Goal: Transaction & Acquisition: Subscribe to service/newsletter

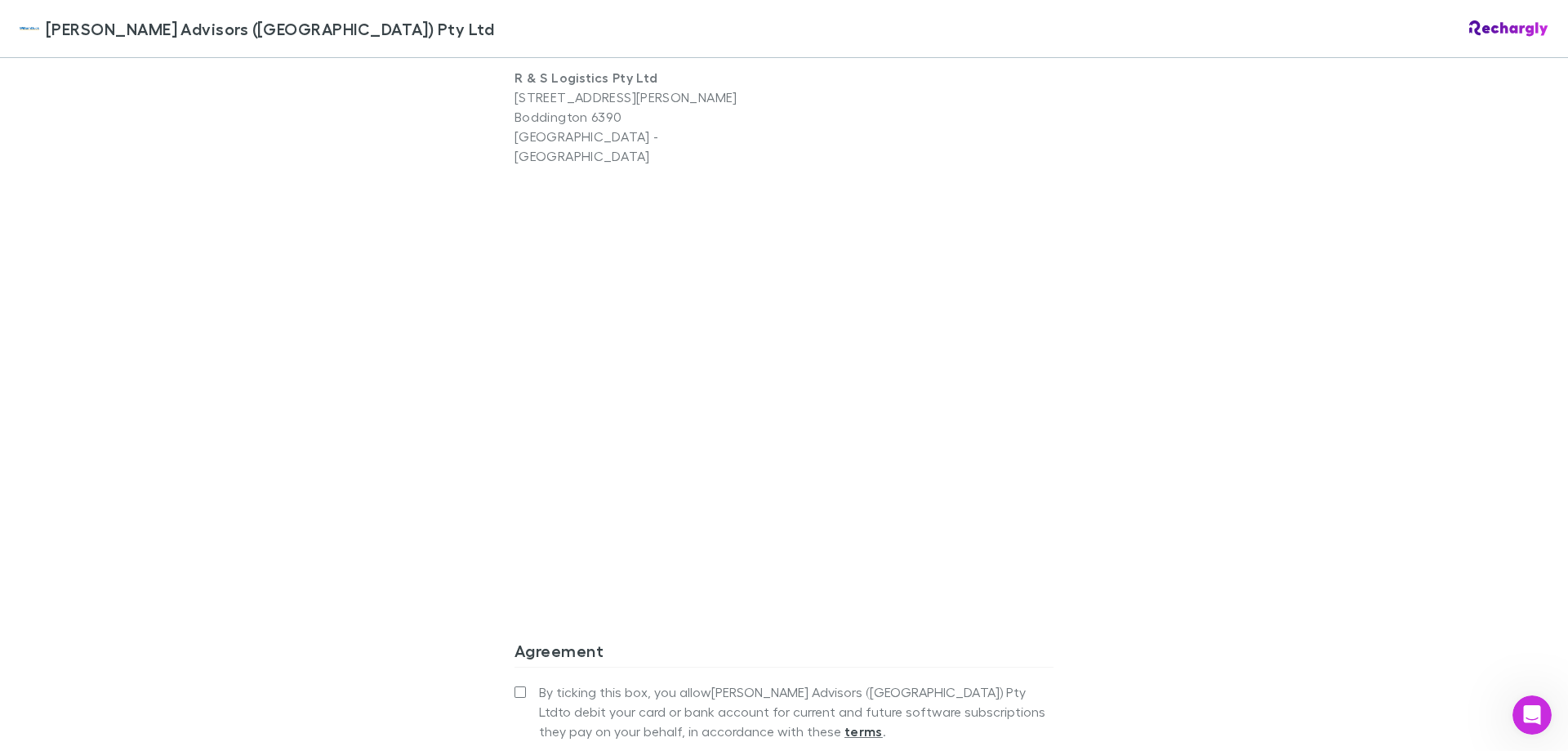
scroll to position [1304, 0]
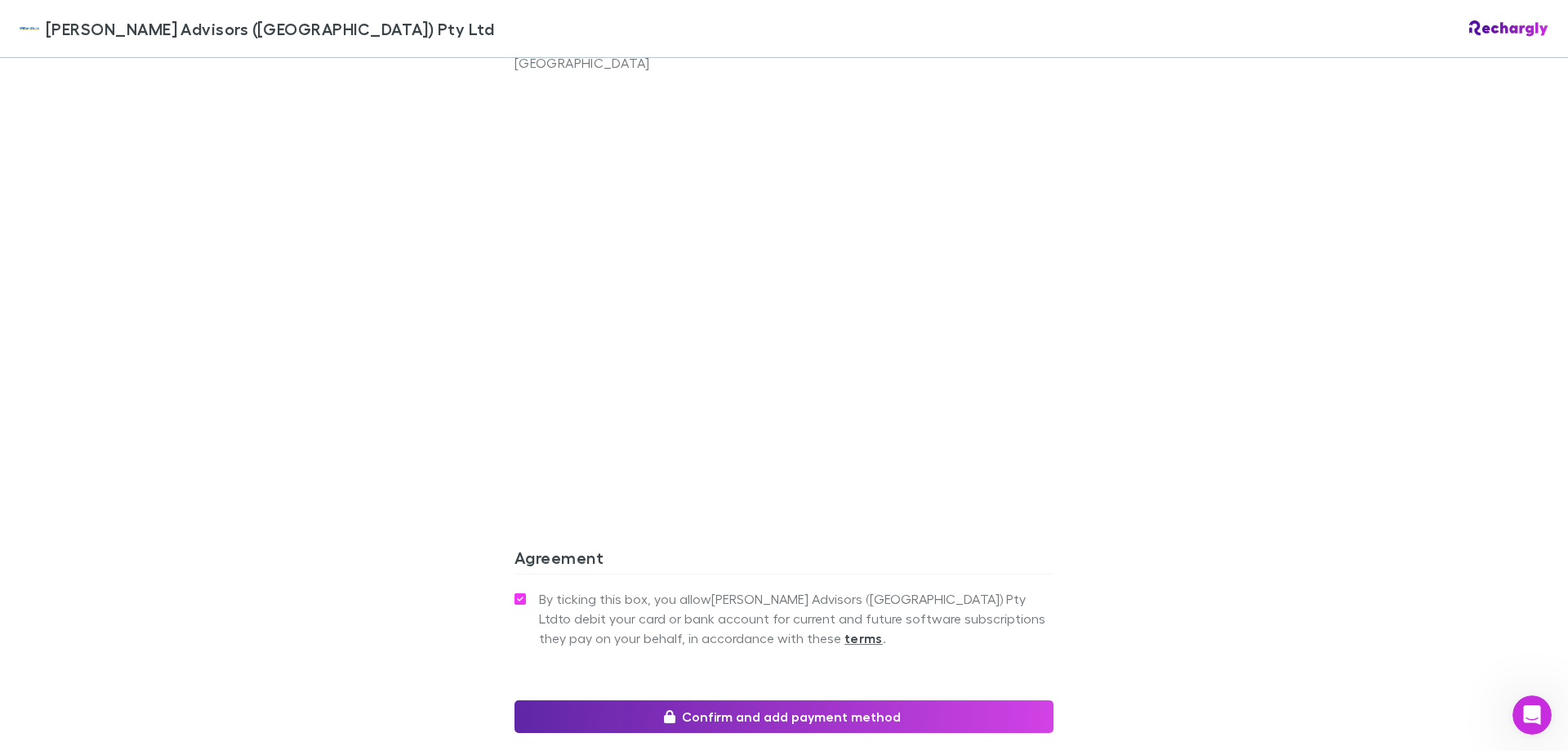
click at [1188, 250] on div "[PERSON_NAME] Advisors ([GEOGRAPHIC_DATA]) Pty Ltd [PERSON_NAME] Advisors ([GEO…" at bounding box center [784, 376] width 1568 height 751
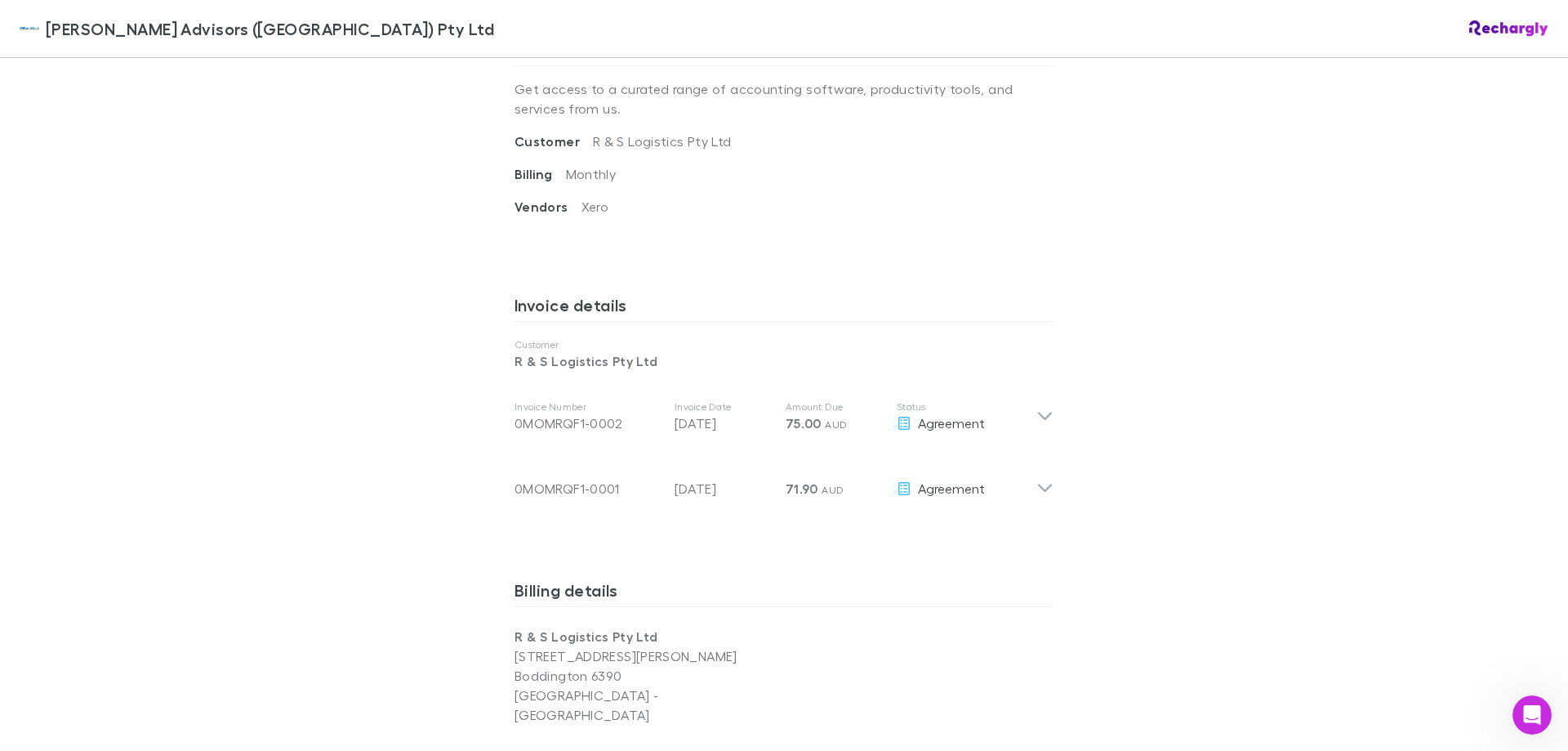
scroll to position [745, 0]
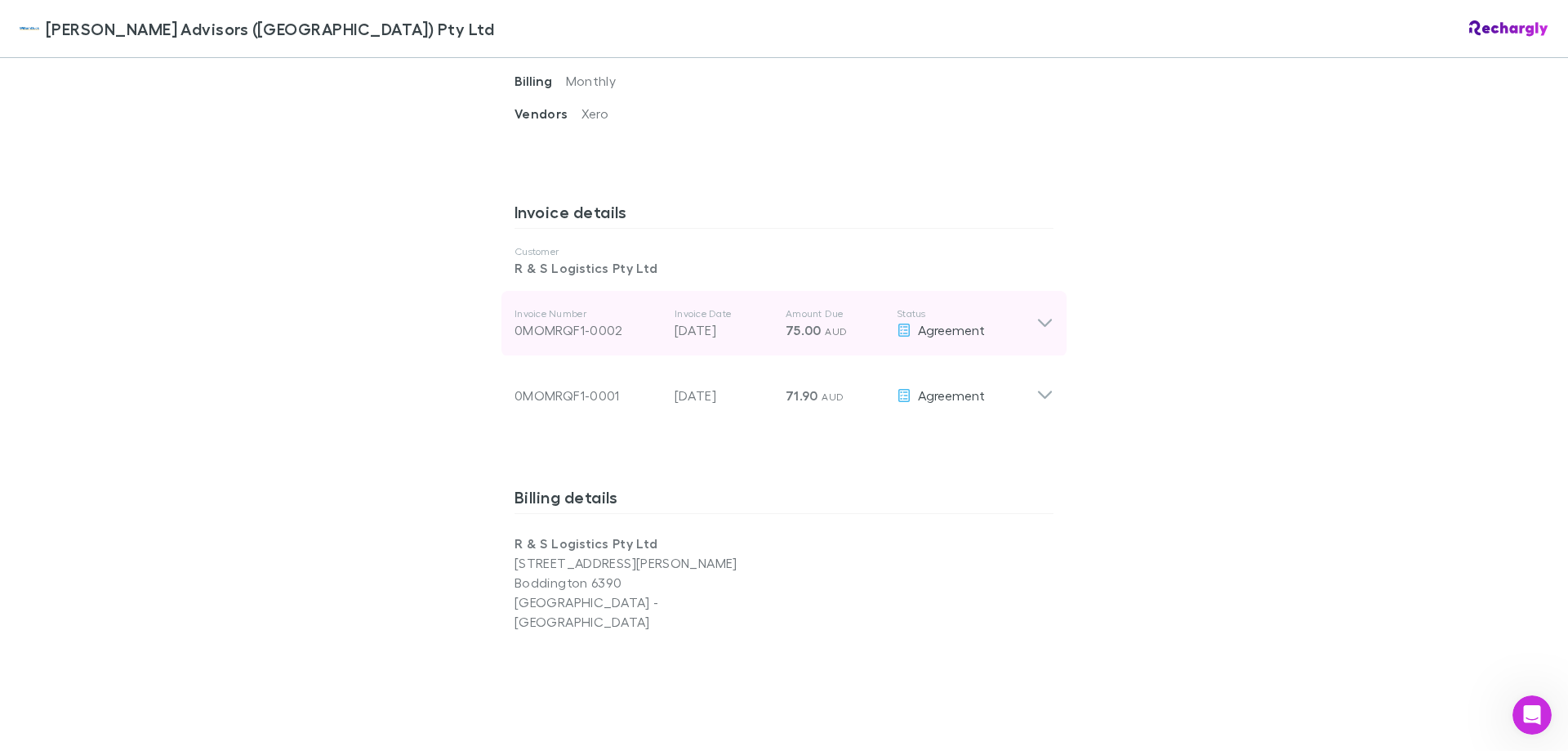
click at [1054, 324] on div "Invoice Number 0MOMRQF1-0002 Invoice Date [DATE] Amount Due 75.00 AUD Status Ag…" at bounding box center [784, 324] width 565 height 65
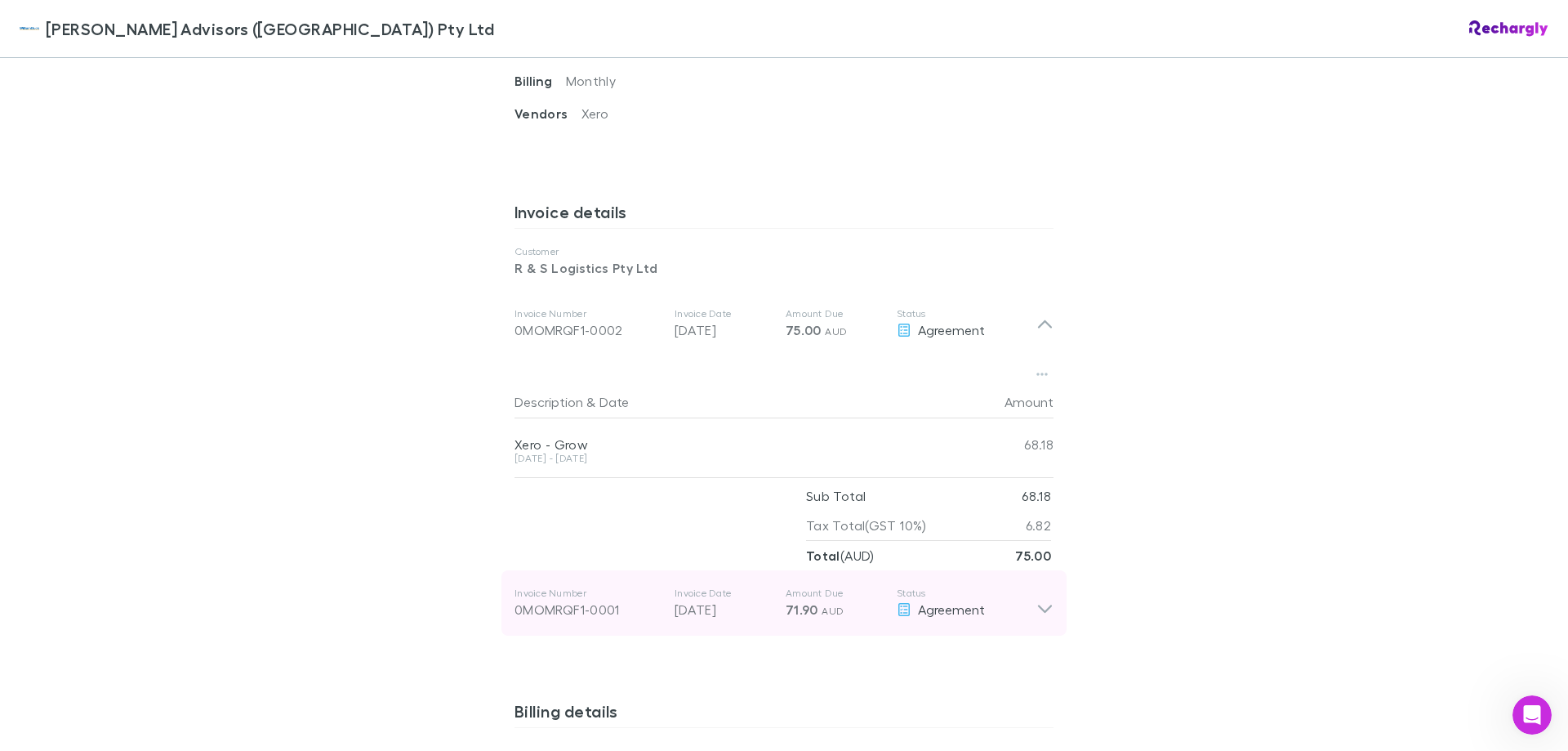
click at [1044, 618] on icon at bounding box center [1045, 603] width 17 height 33
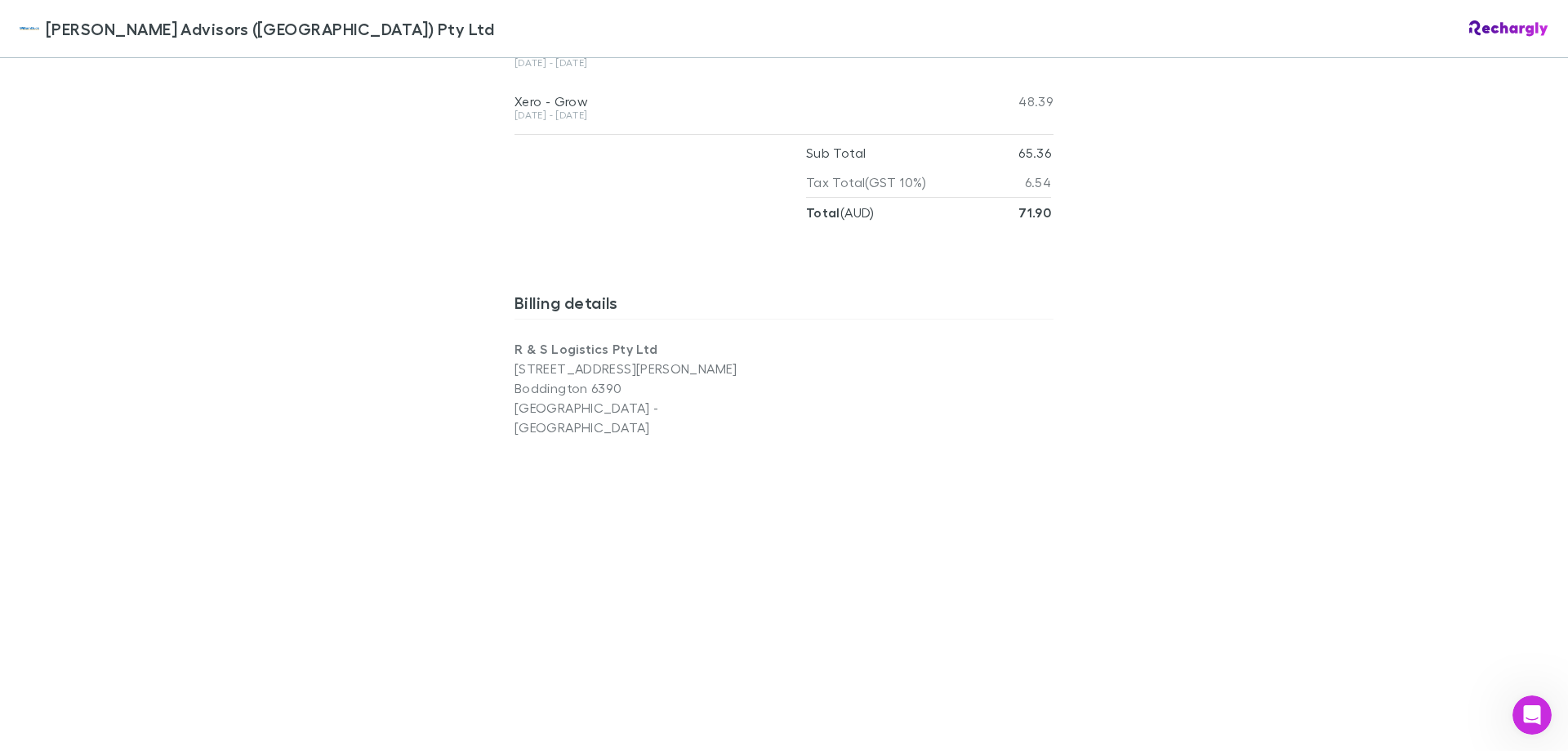
scroll to position [1862, 0]
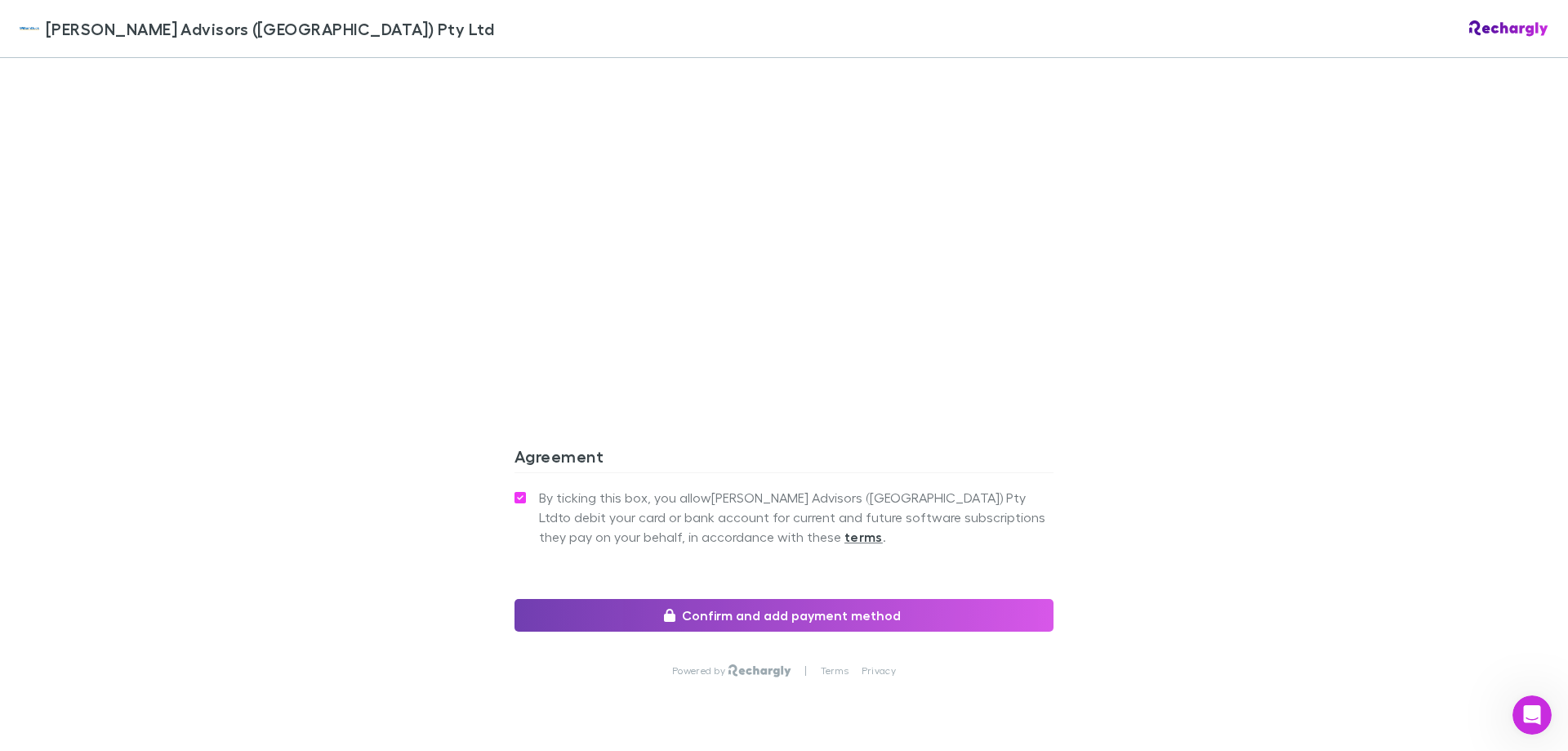
click at [791, 603] on button "Confirm and add payment method" at bounding box center [784, 615] width 539 height 33
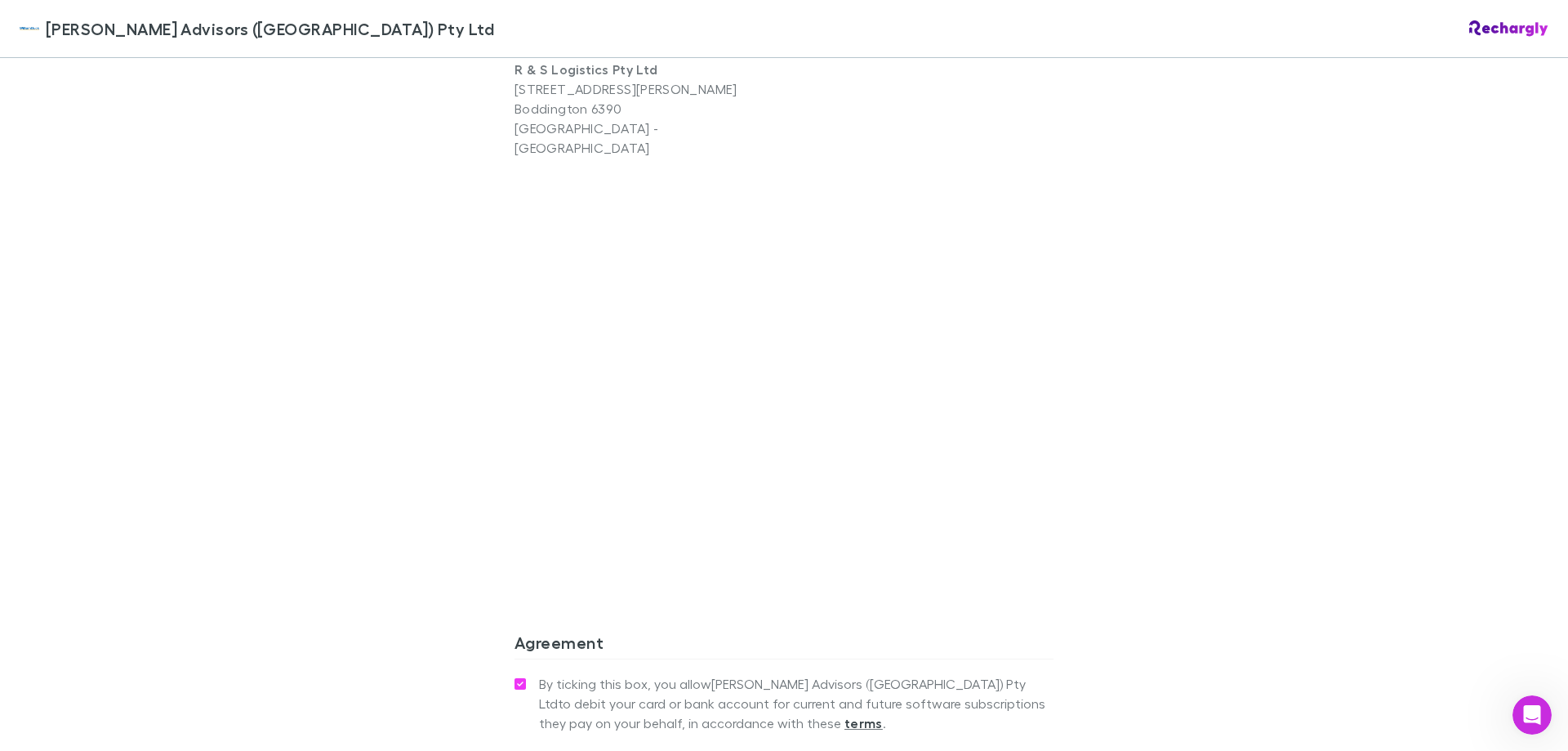
scroll to position [1904, 0]
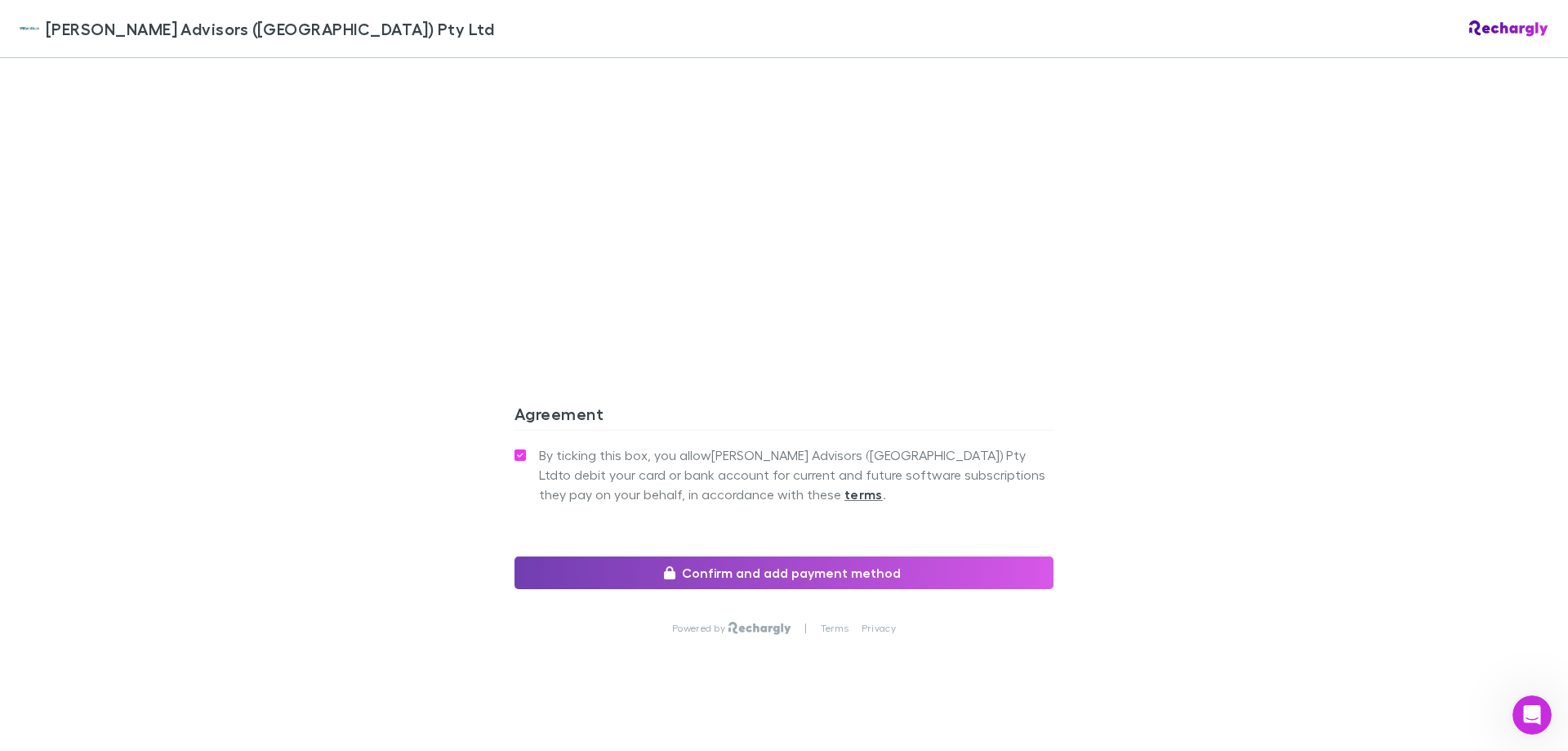
click at [761, 558] on button "Confirm and add payment method" at bounding box center [784, 573] width 539 height 33
click at [728, 559] on button "Confirm and add payment method" at bounding box center [784, 573] width 539 height 33
